Goal: Task Accomplishment & Management: Manage account settings

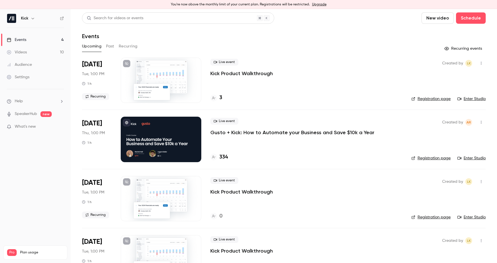
click at [241, 132] on p "Gusto + Kick: How to Automate your Business and Save $10k a Year" at bounding box center [292, 132] width 164 height 7
click at [221, 158] on h4 "334" at bounding box center [223, 158] width 8 height 8
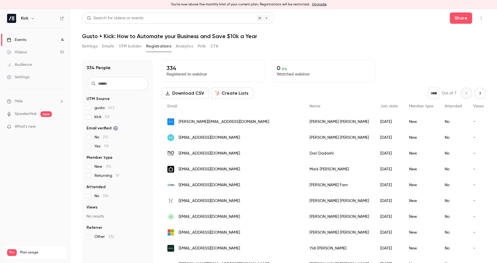
click at [109, 44] on button "Emails" at bounding box center [108, 46] width 12 height 9
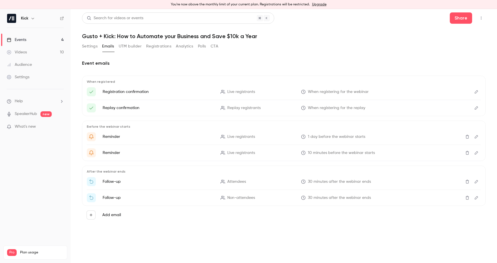
click at [133, 46] on button "UTM builder" at bounding box center [130, 46] width 23 height 9
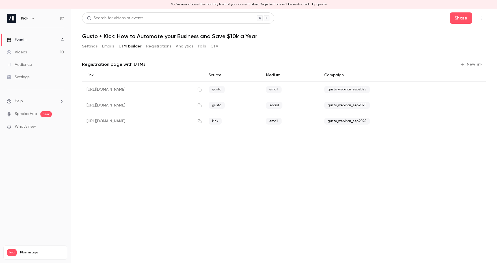
click at [159, 46] on button "Registrations" at bounding box center [158, 46] width 25 height 9
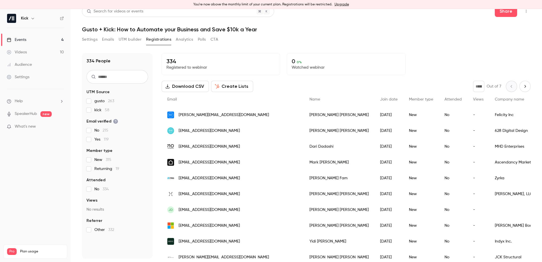
scroll to position [5, 0]
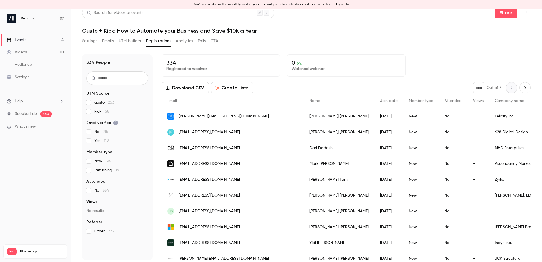
click at [497, 90] on icon "Next page" at bounding box center [525, 88] width 6 height 5
type input "*"
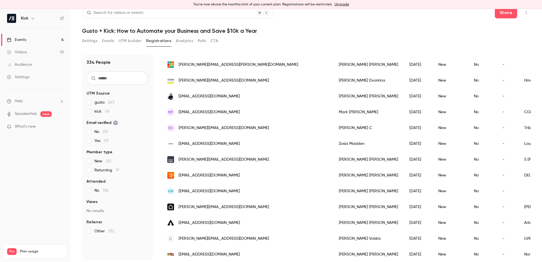
scroll to position [0, 0]
